Goal: Find specific page/section

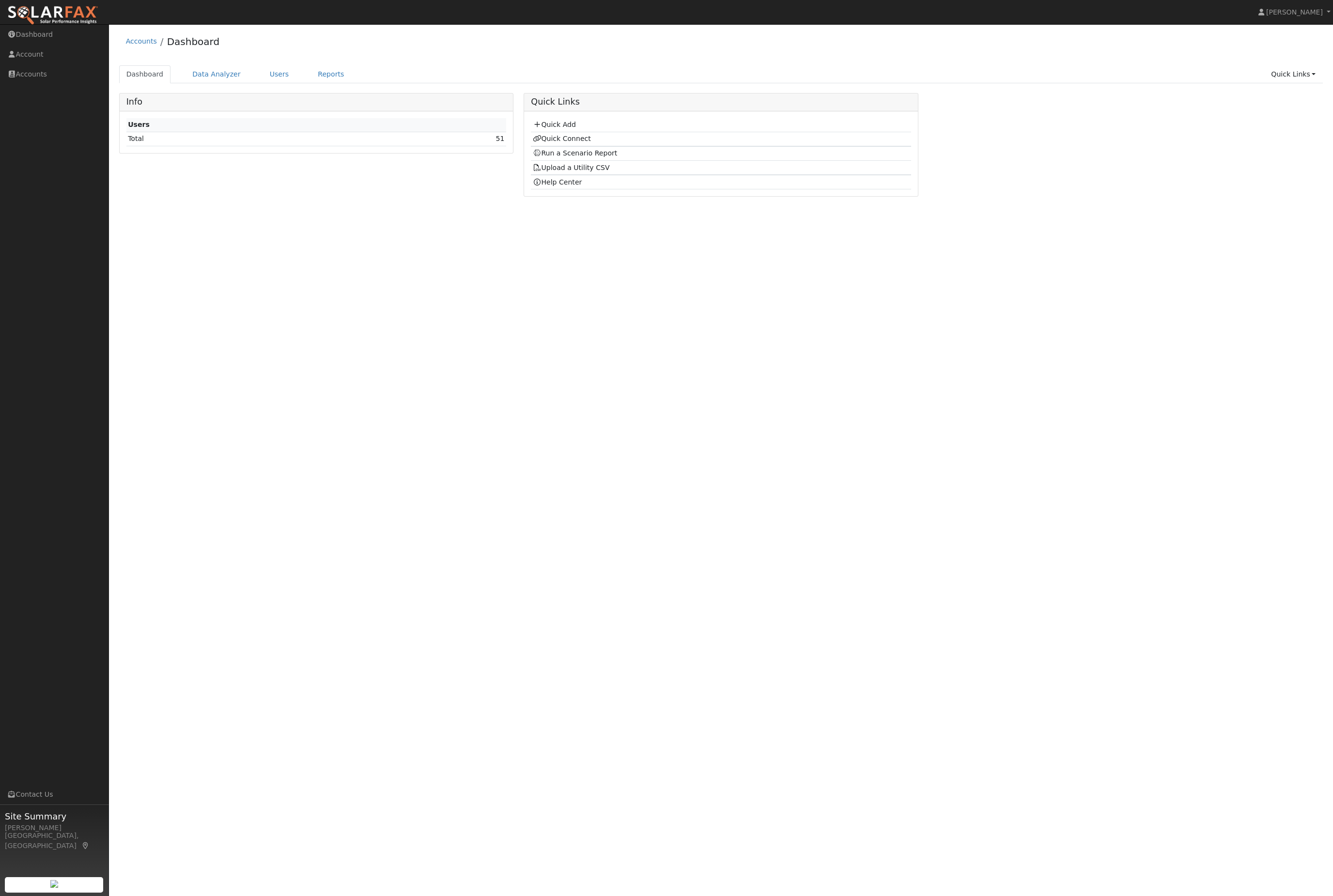
click at [284, 84] on link "Users" at bounding box center [279, 74] width 34 height 18
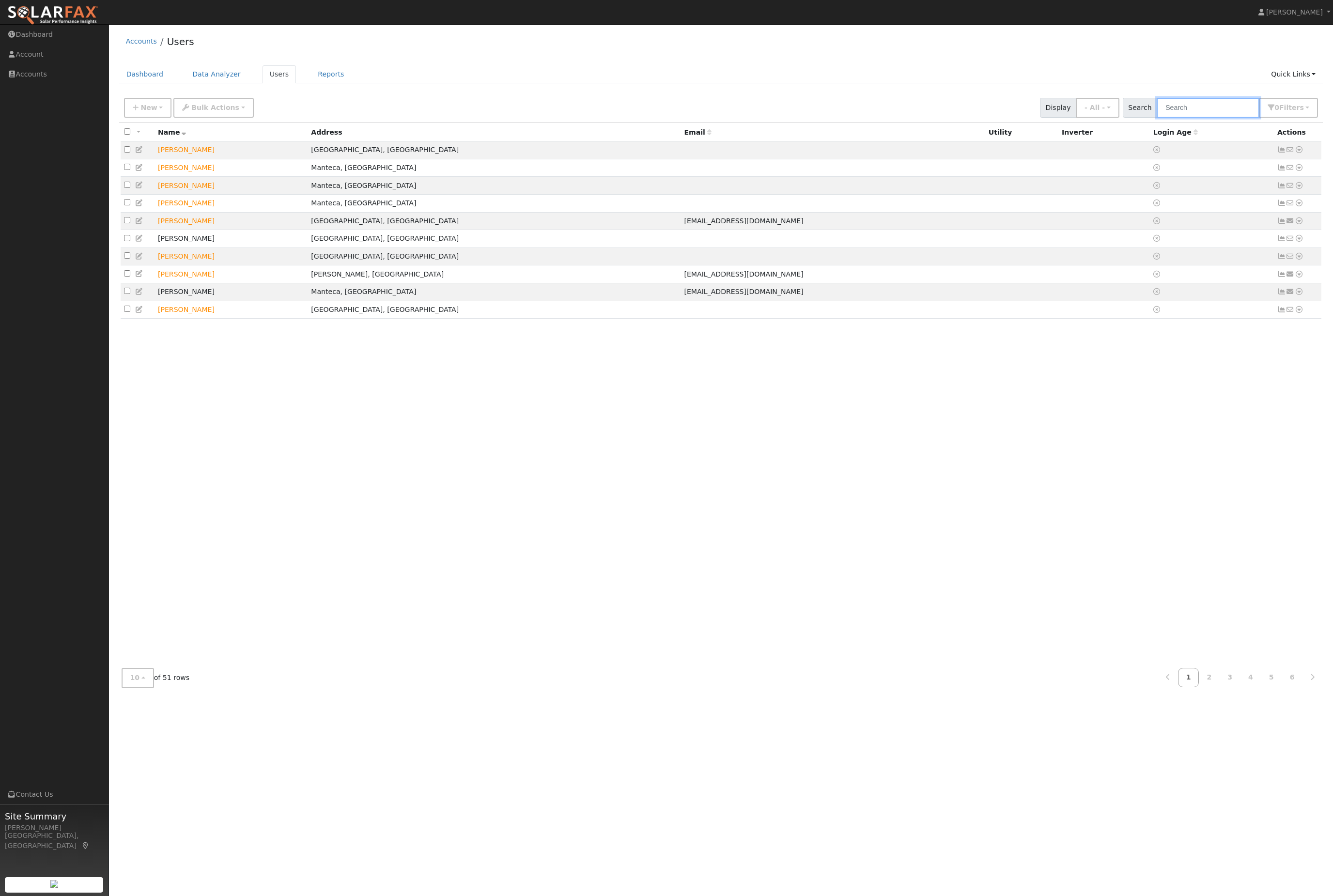
click at [1228, 109] on input "text" at bounding box center [1208, 108] width 103 height 20
type input "robert lee"
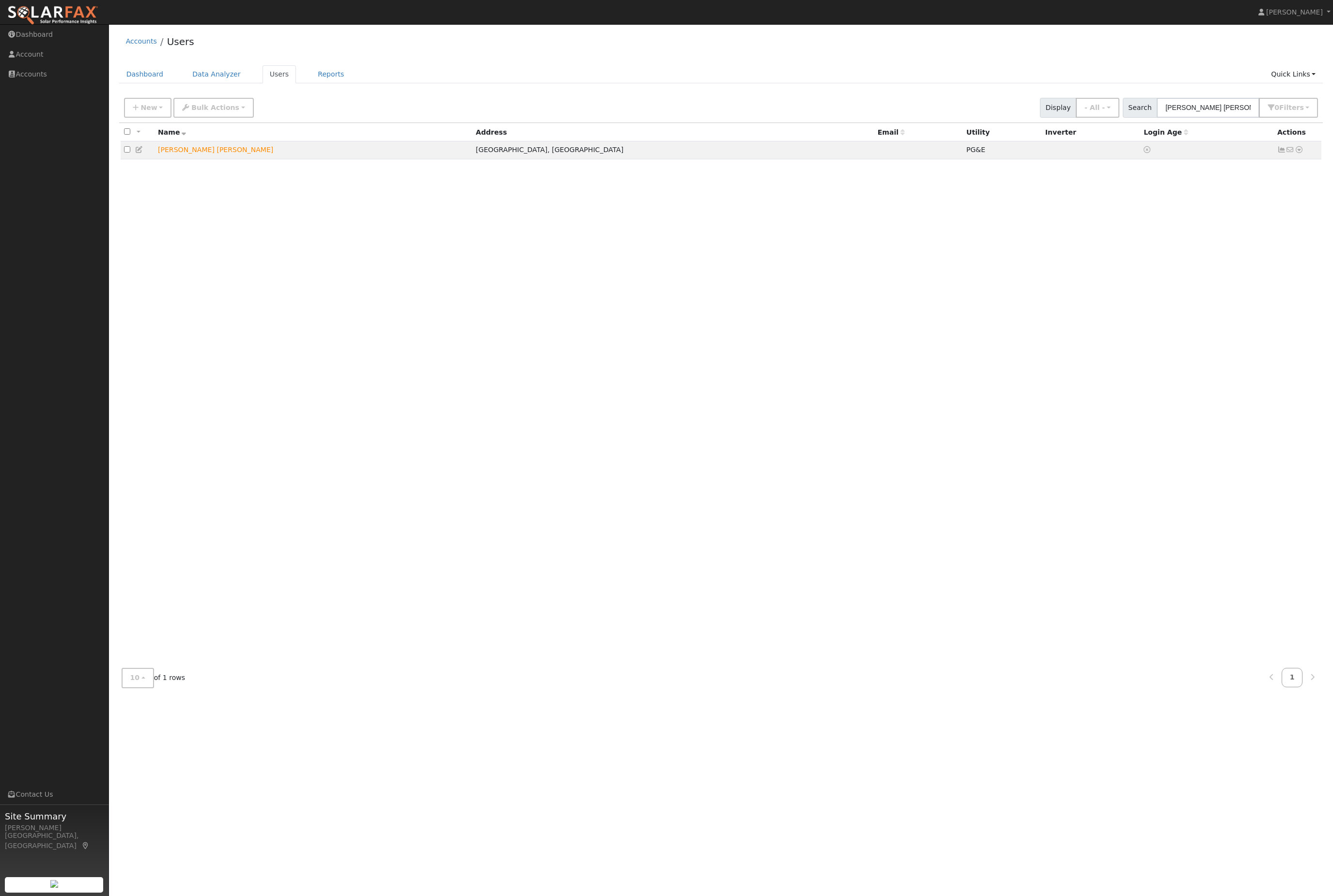
click at [1313, 157] on td "No email address Send Email... Data Analyzer Reports Scenario Health Check Ener…" at bounding box center [1298, 150] width 48 height 18
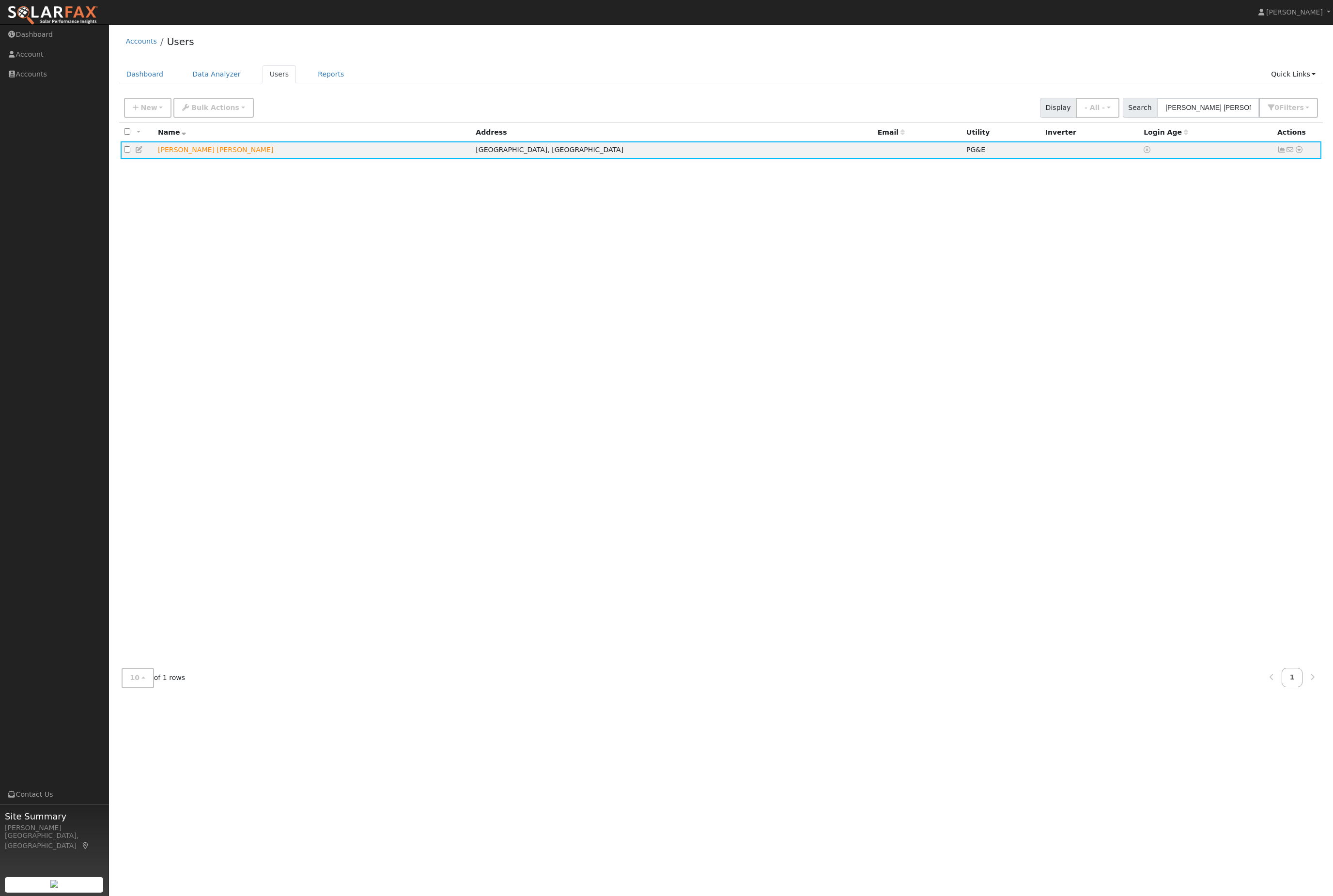
click at [1299, 153] on icon at bounding box center [1299, 149] width 9 height 7
click at [0, 0] on link "Scenario" at bounding box center [0, 0] width 0 height 0
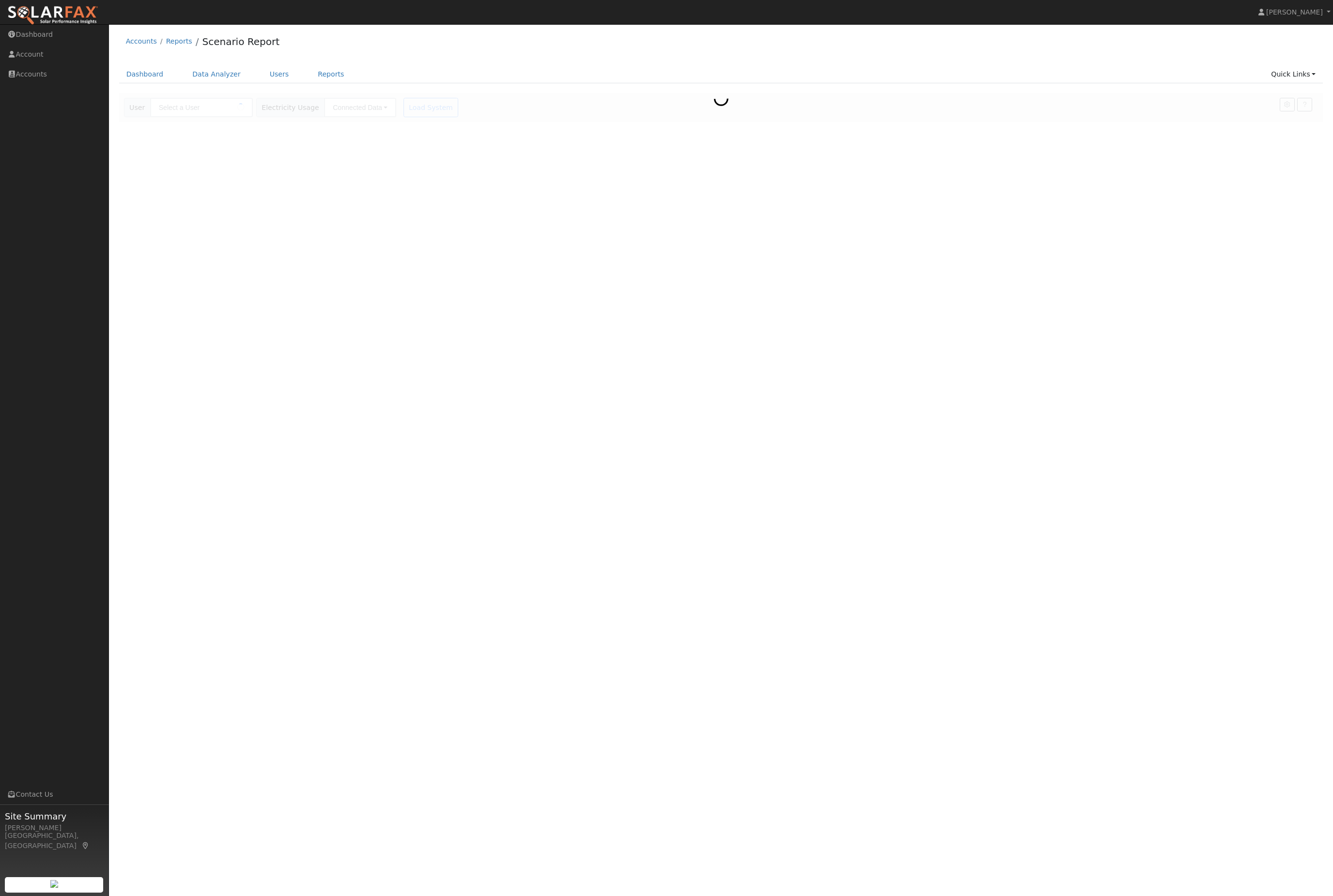
type input "[PERSON_NAME] [PERSON_NAME]"
